Goal: Find specific page/section: Find specific page/section

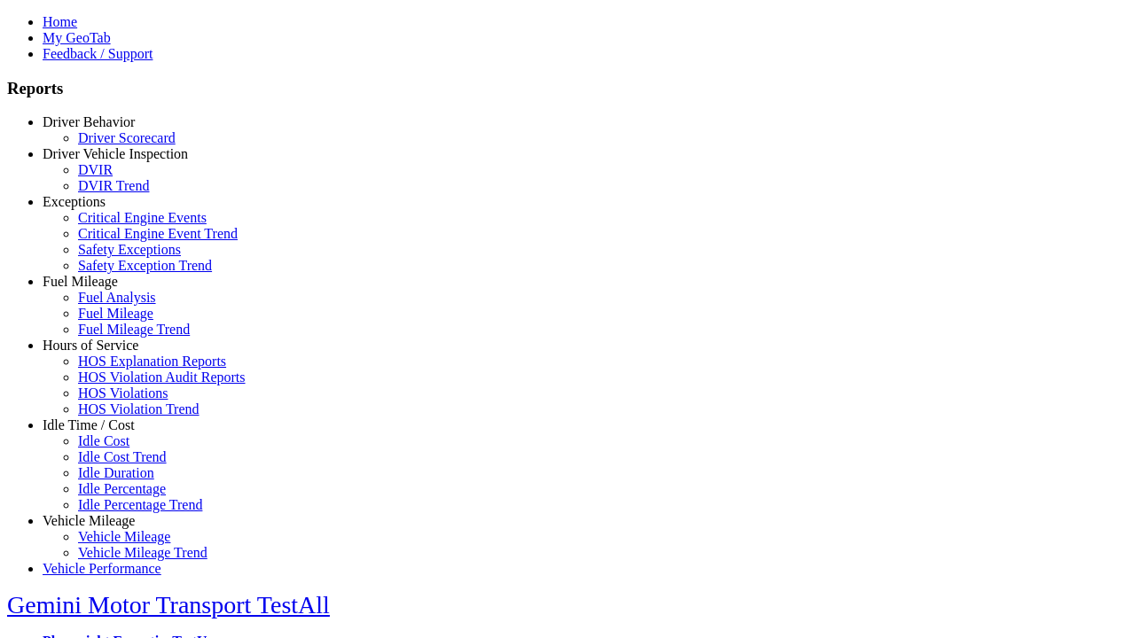
click at [102, 433] on link "Idle Time / Cost" at bounding box center [89, 425] width 92 height 15
click at [115, 449] on link "Idle Cost" at bounding box center [103, 441] width 51 height 15
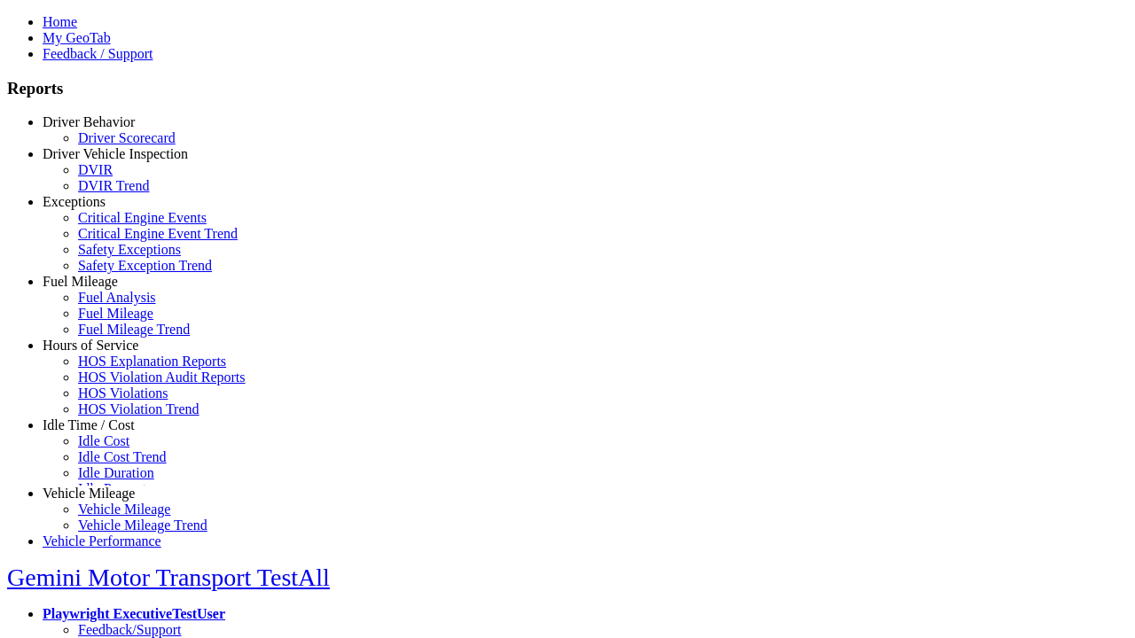
scroll to position [13, 0]
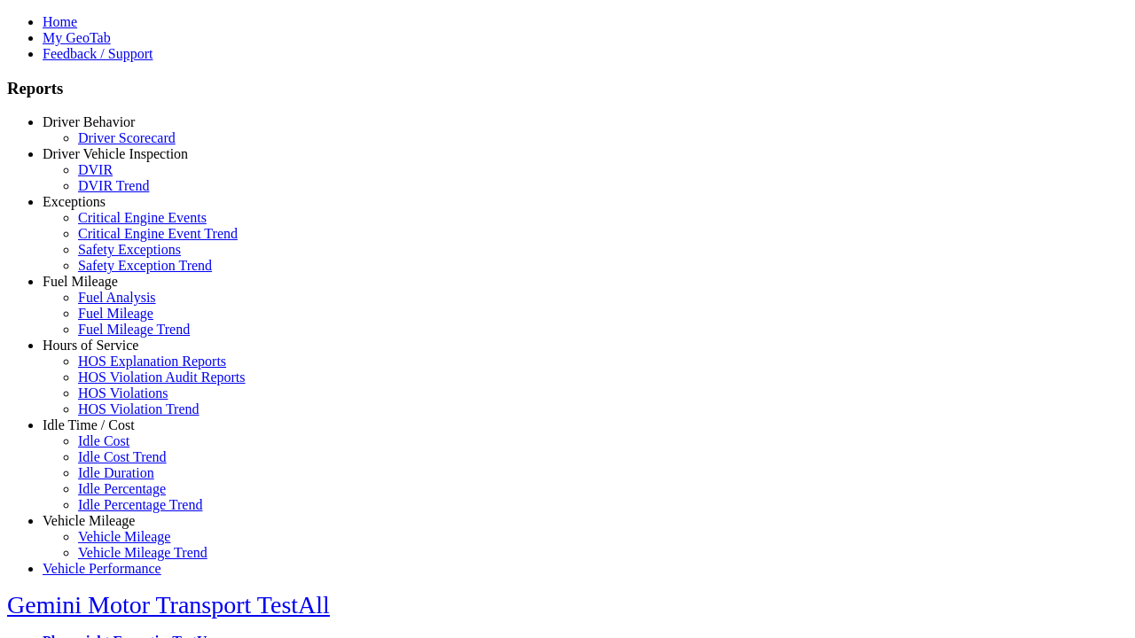
select select
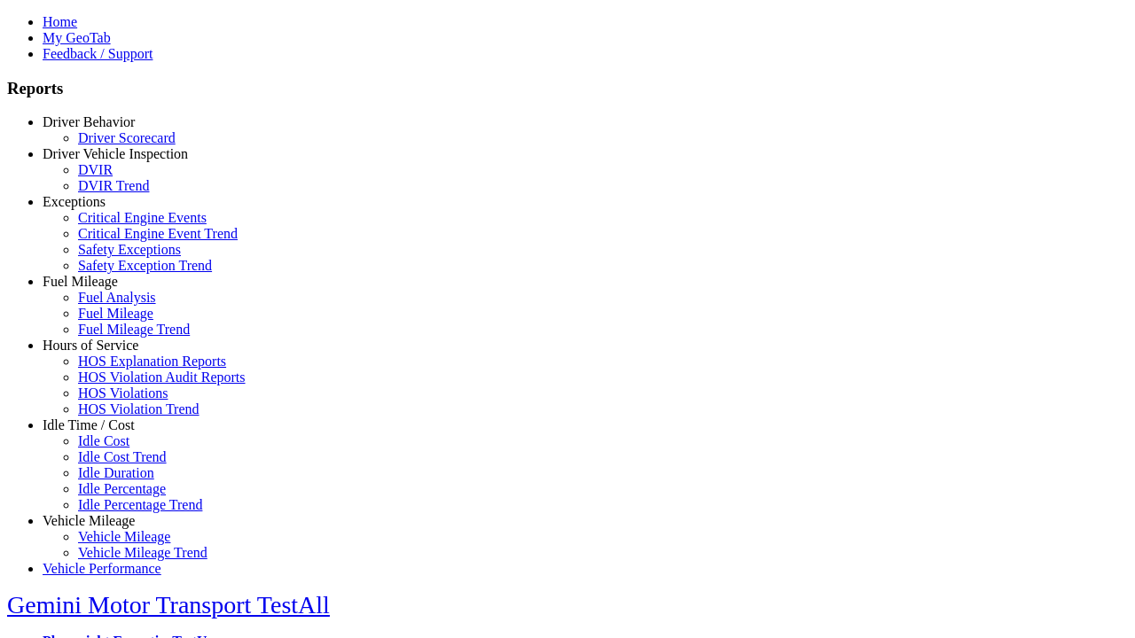
select select
